Goal: Navigation & Orientation: Find specific page/section

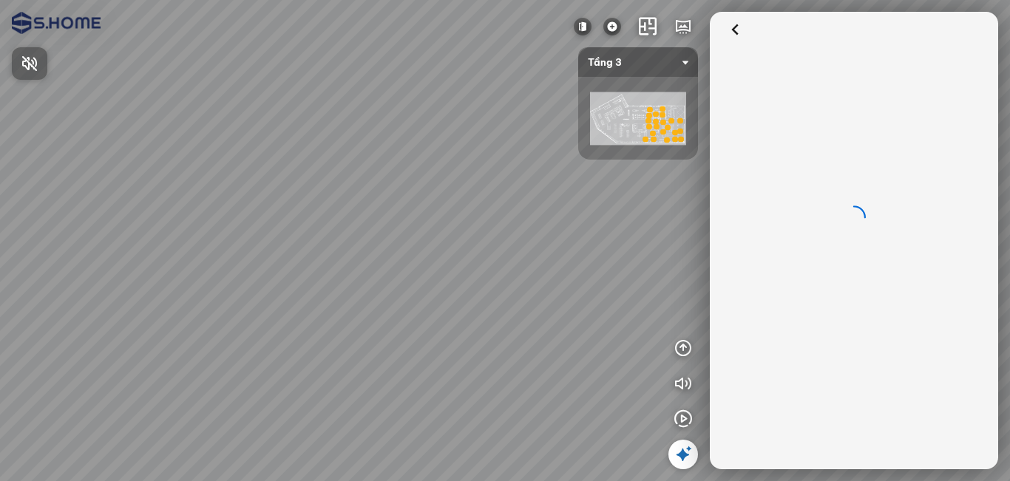
click at [290, 232] on div at bounding box center [505, 240] width 1010 height 481
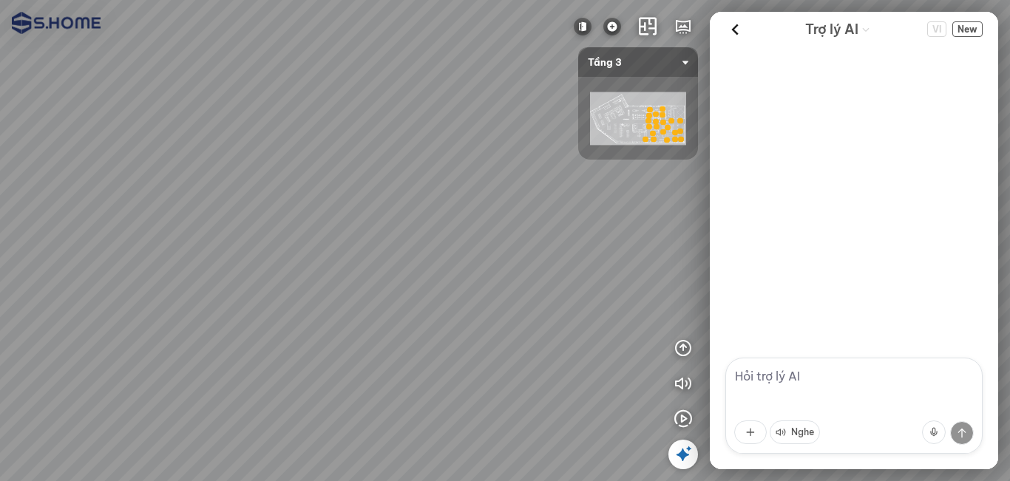
drag, startPoint x: 549, startPoint y: 229, endPoint x: 286, endPoint y: 218, distance: 263.4
click at [283, 218] on div at bounding box center [505, 240] width 1010 height 481
drag, startPoint x: 96, startPoint y: 205, endPoint x: 285, endPoint y: 213, distance: 188.7
click at [0, 200] on div at bounding box center [505, 240] width 1010 height 481
drag, startPoint x: 472, startPoint y: 245, endPoint x: 412, endPoint y: 282, distance: 70.4
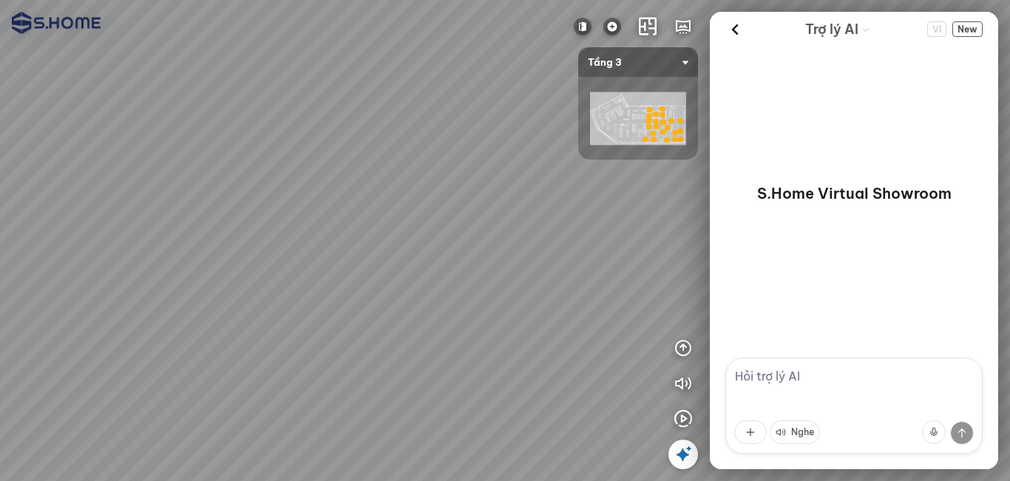
click at [354, 292] on div at bounding box center [505, 240] width 1010 height 481
click at [620, 28] on img at bounding box center [612, 27] width 18 height 18
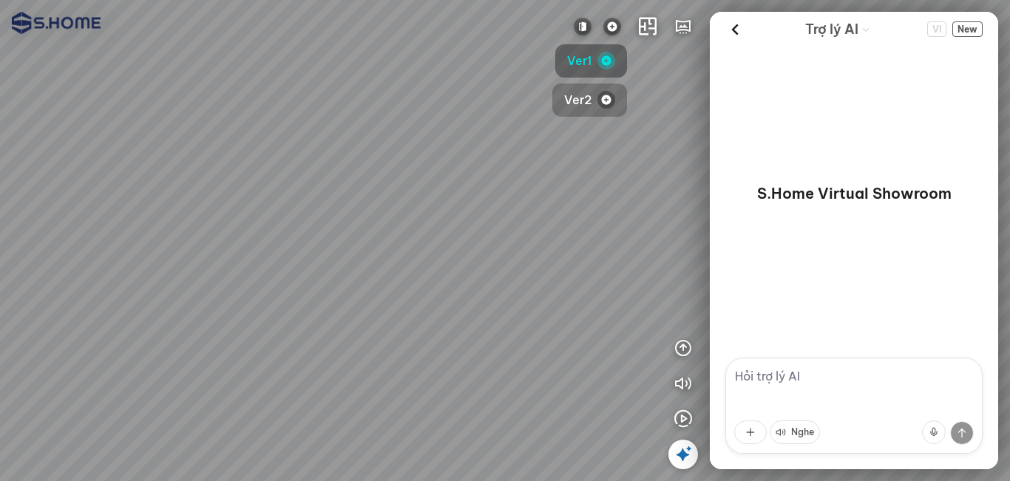
click at [584, 99] on span "Ver2" at bounding box center [577, 100] width 27 height 18
drag, startPoint x: 398, startPoint y: 154, endPoint x: 531, endPoint y: 213, distance: 146.0
click at [531, 213] on div at bounding box center [505, 240] width 1010 height 481
click at [588, 19] on img at bounding box center [583, 27] width 18 height 18
click at [574, 102] on img "button" at bounding box center [576, 100] width 18 height 18
